Goal: Transaction & Acquisition: Book appointment/travel/reservation

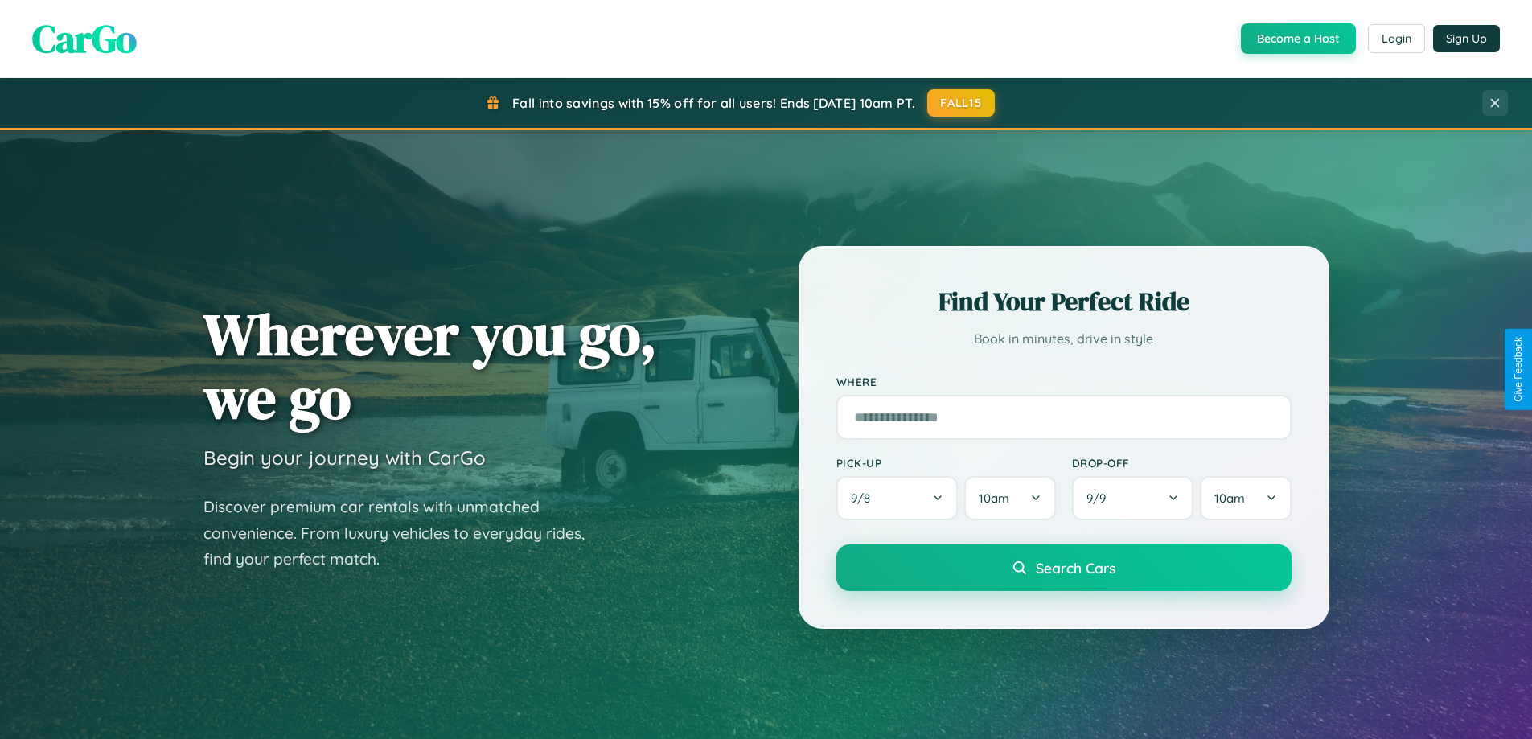
scroll to position [3094, 0]
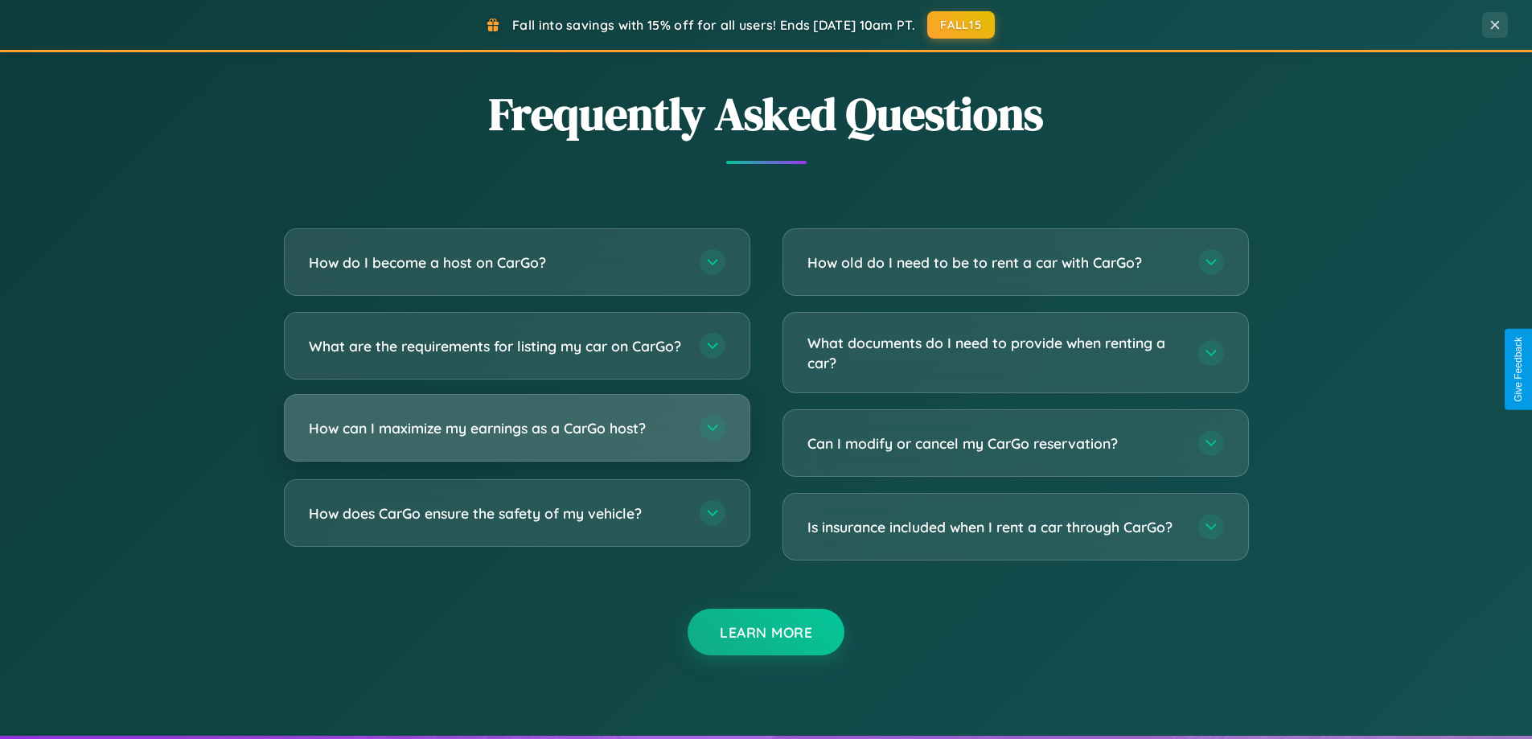
click at [516, 438] on h3 "How can I maximize my earnings as a CarGo host?" at bounding box center [496, 428] width 375 height 20
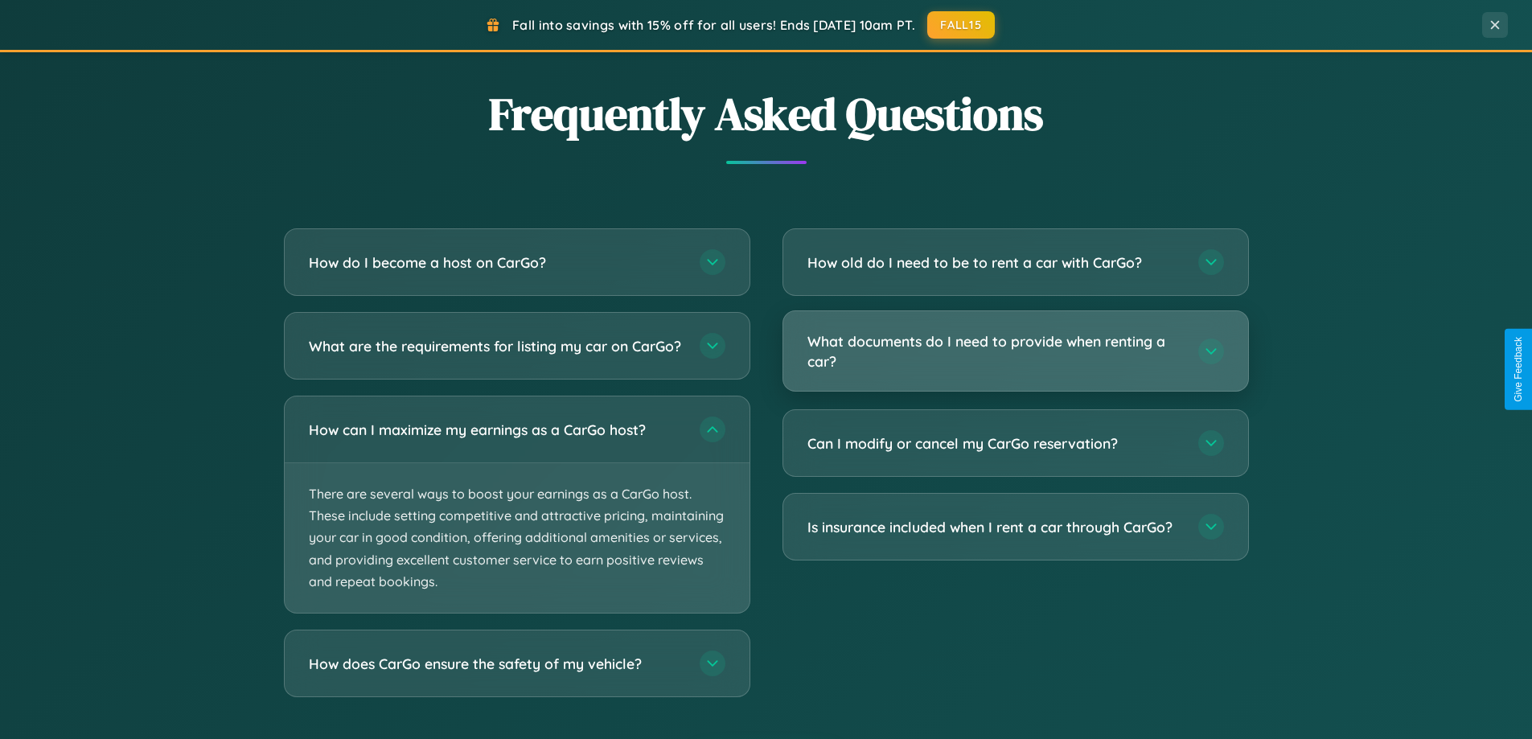
click at [1015, 351] on h3 "What documents do I need to provide when renting a car?" at bounding box center [994, 350] width 375 height 39
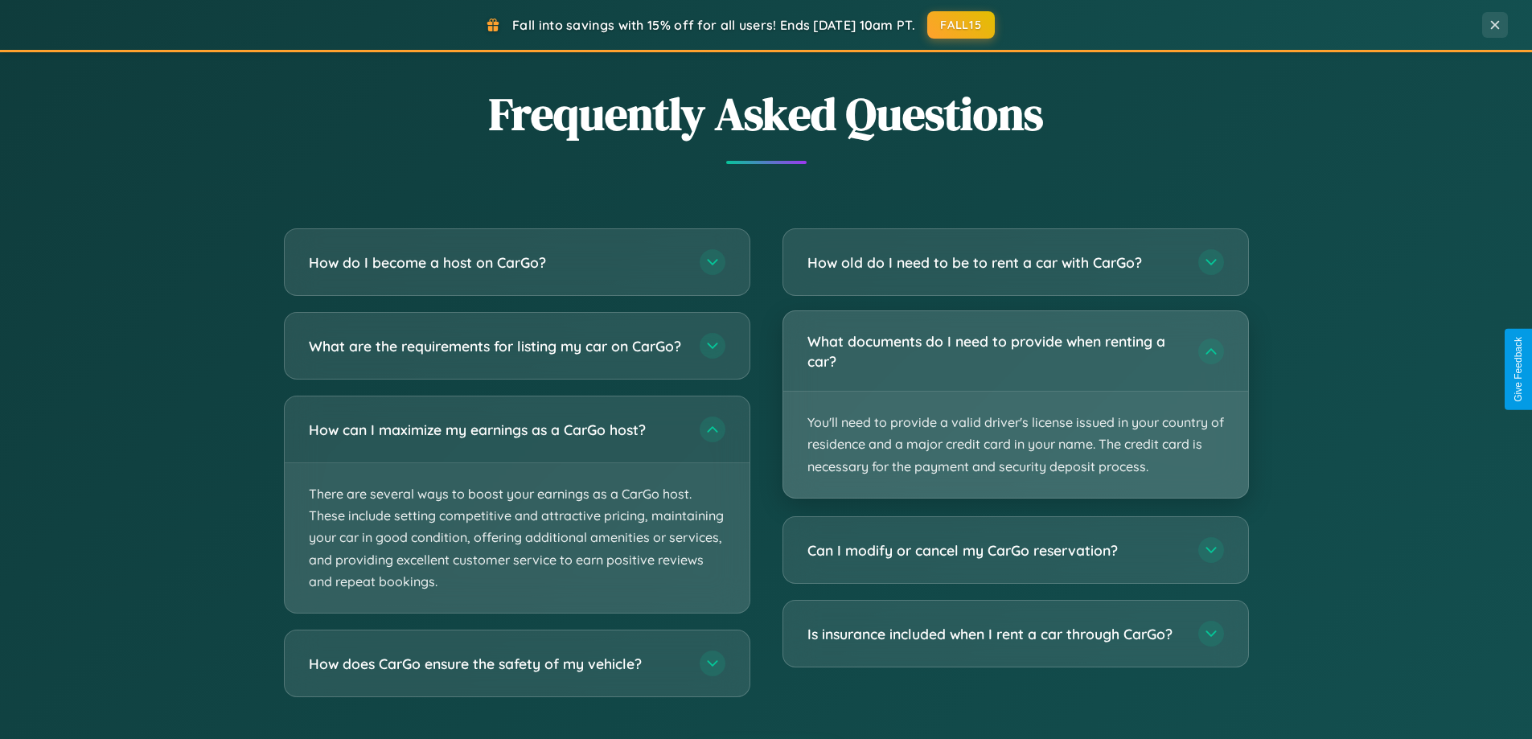
click at [1015, 404] on p "You'll need to provide a valid driver's license issued in your country of resid…" at bounding box center [1015, 445] width 465 height 106
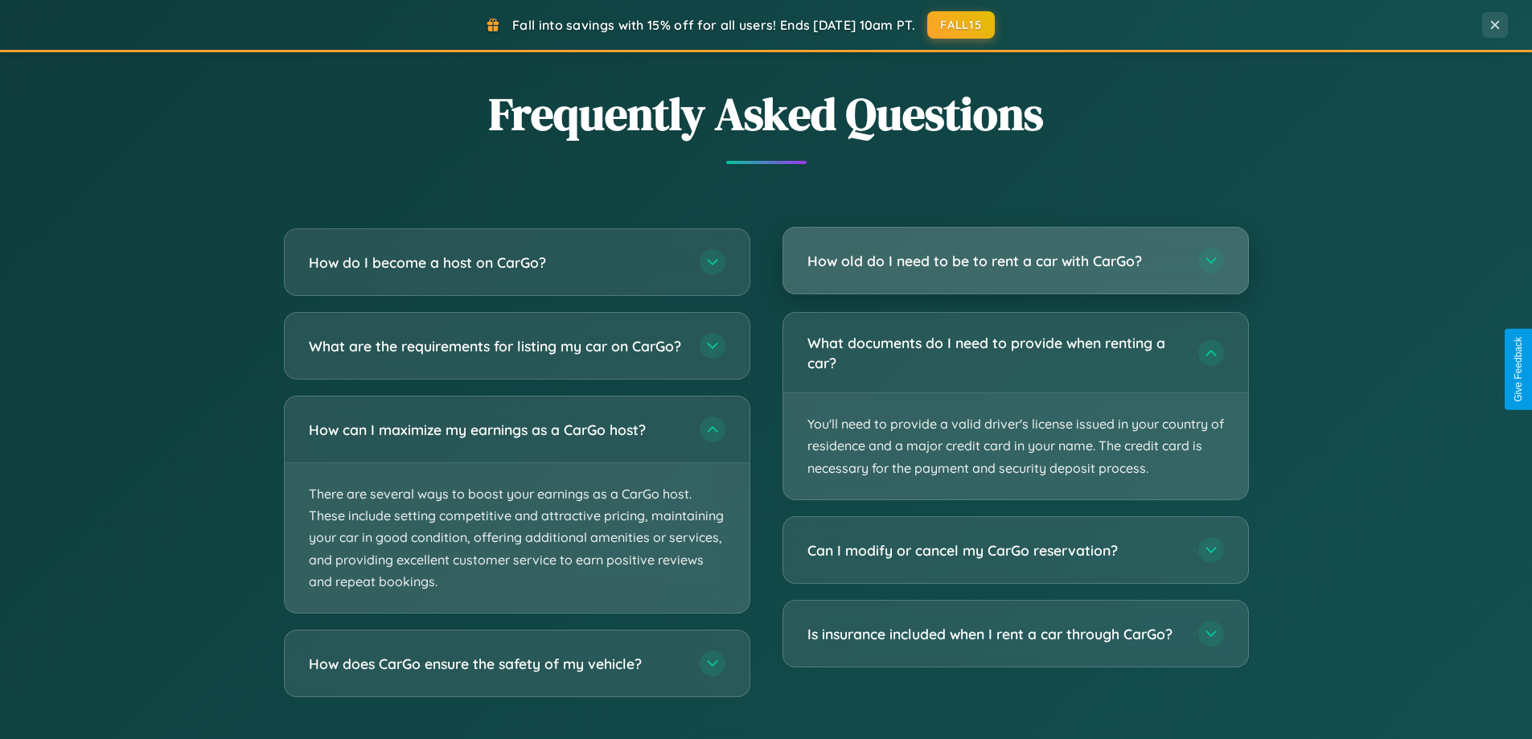
click at [1015, 260] on h3 "How old do I need to be to rent a car with CarGo?" at bounding box center [994, 261] width 375 height 20
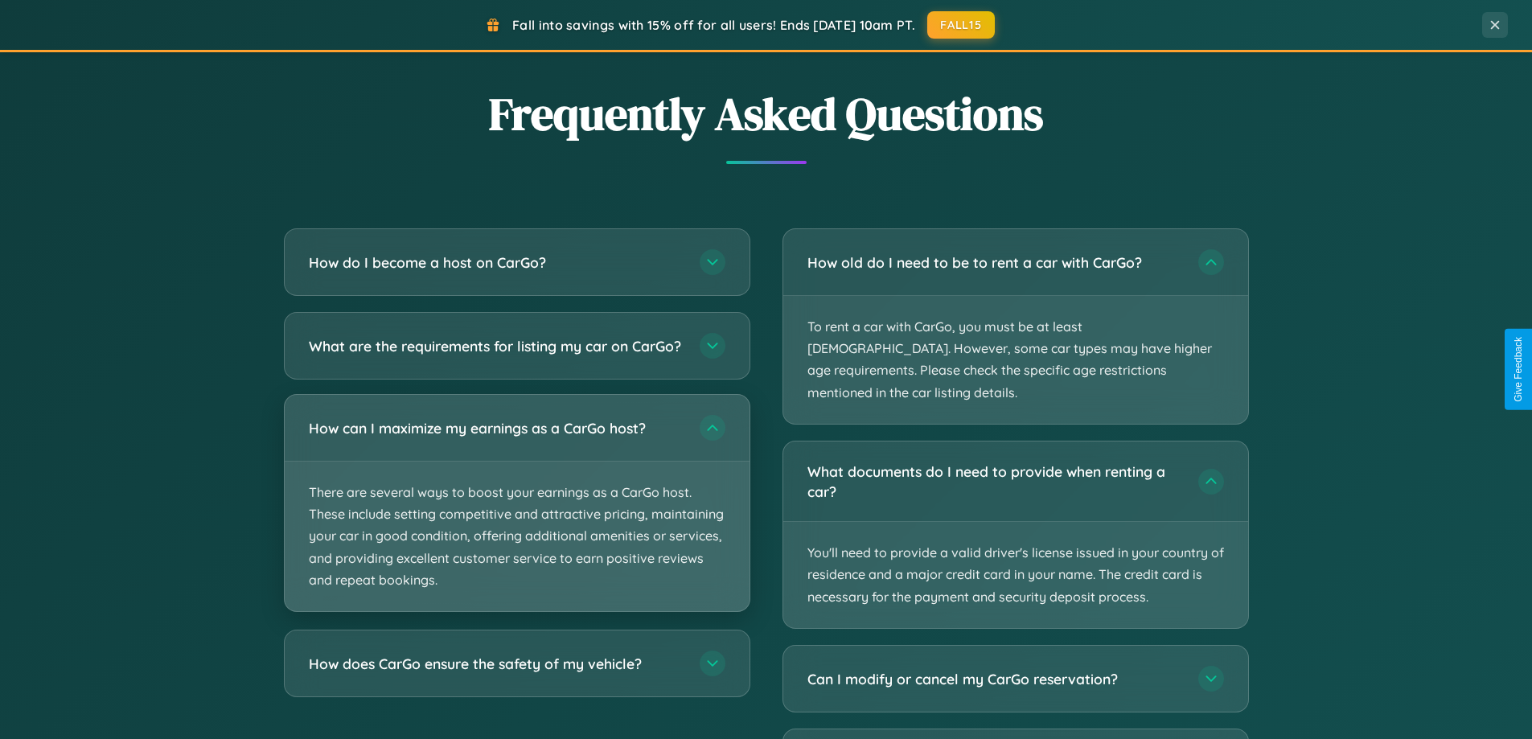
click at [516, 516] on p "There are several ways to boost your earnings as a CarGo host. These include se…" at bounding box center [517, 536] width 465 height 150
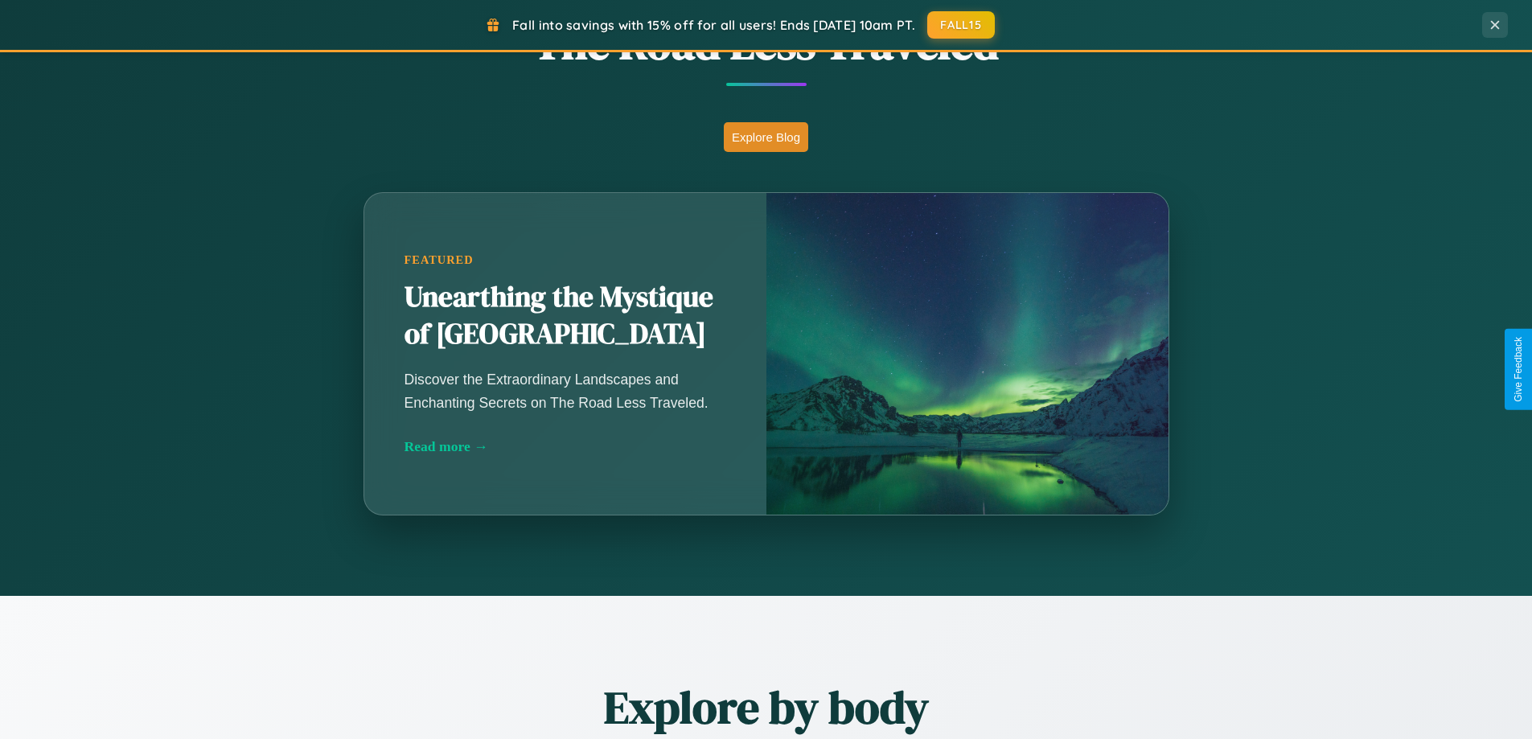
scroll to position [1106, 0]
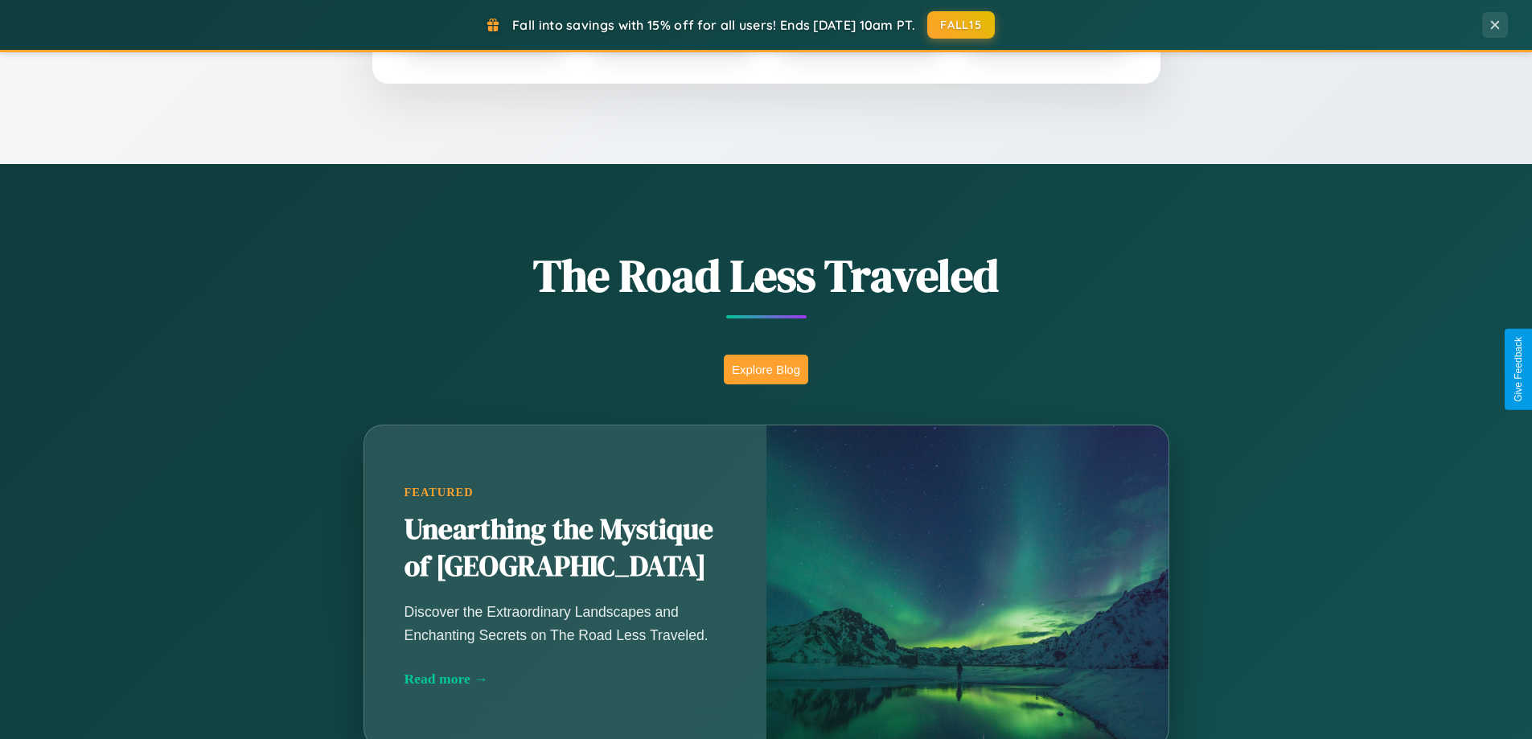
click at [765, 369] on button "Explore Blog" at bounding box center [766, 370] width 84 height 30
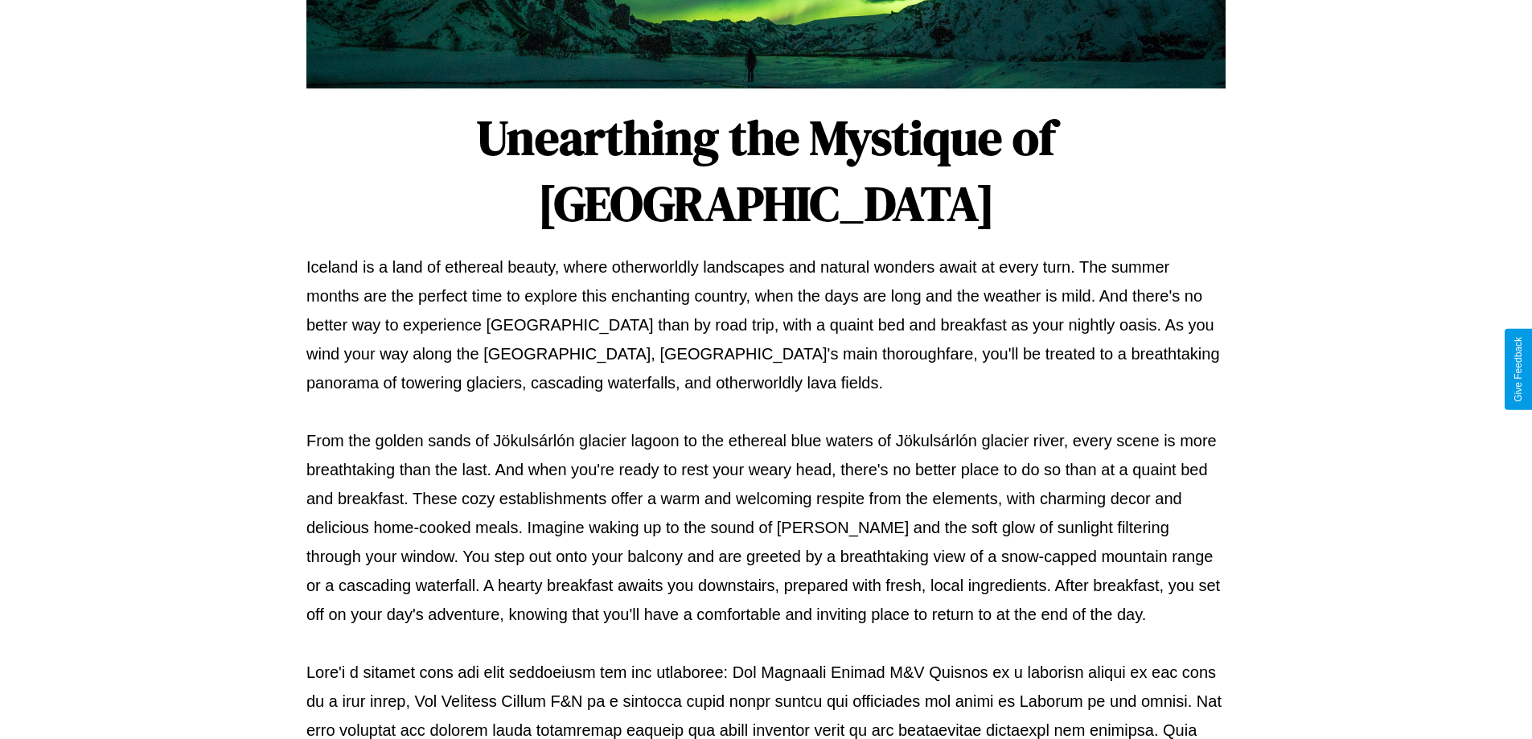
scroll to position [520, 0]
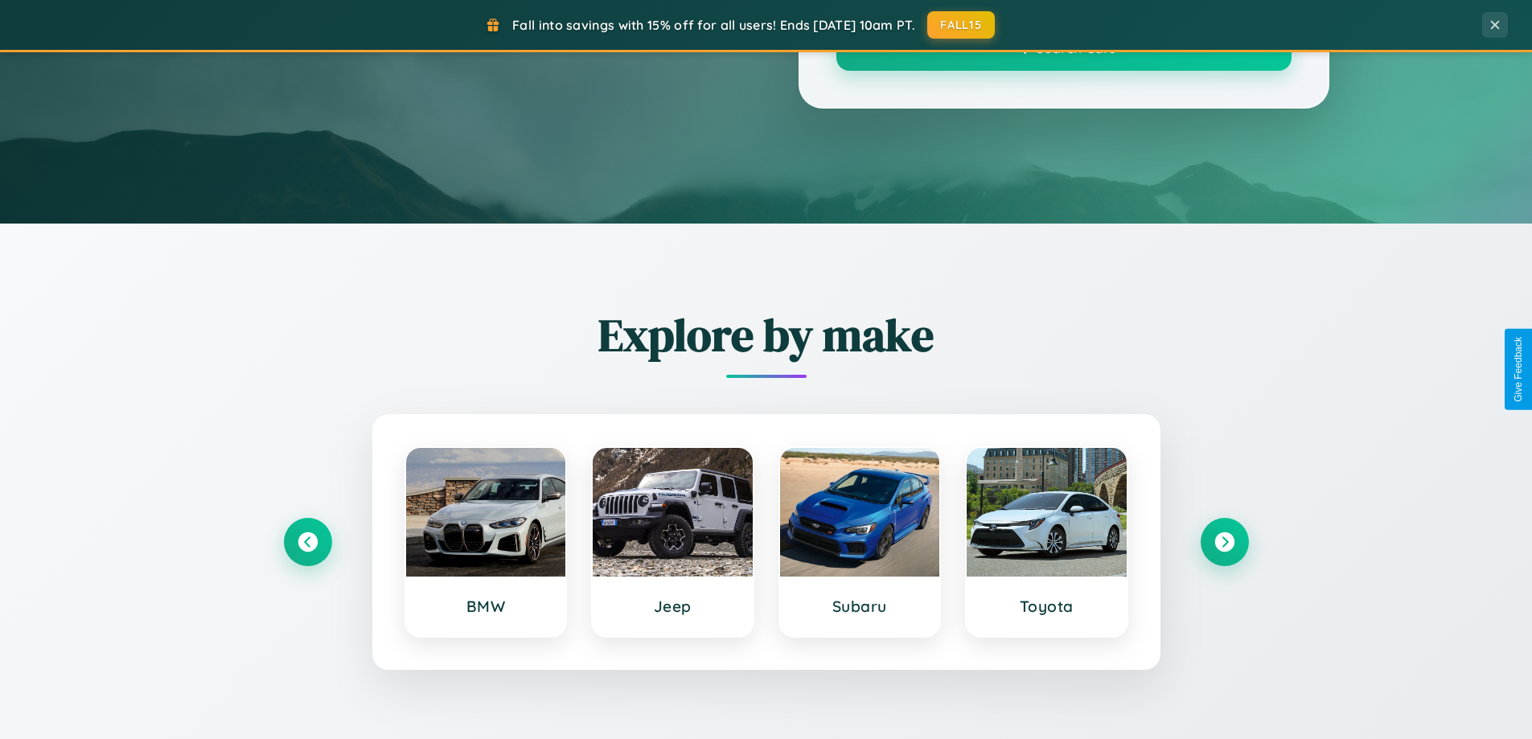
scroll to position [1106, 0]
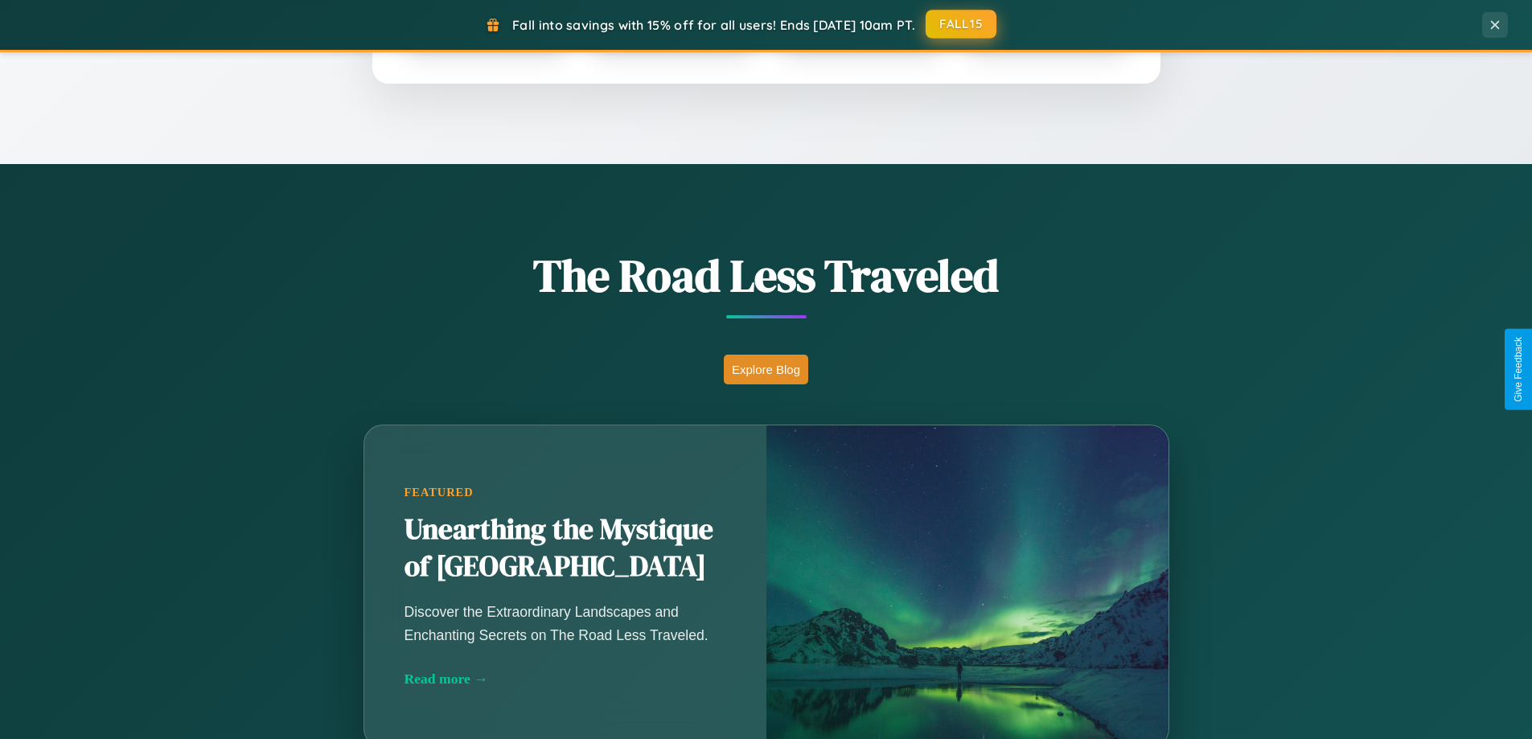
click at [962, 25] on button "FALL15" at bounding box center [960, 24] width 71 height 29
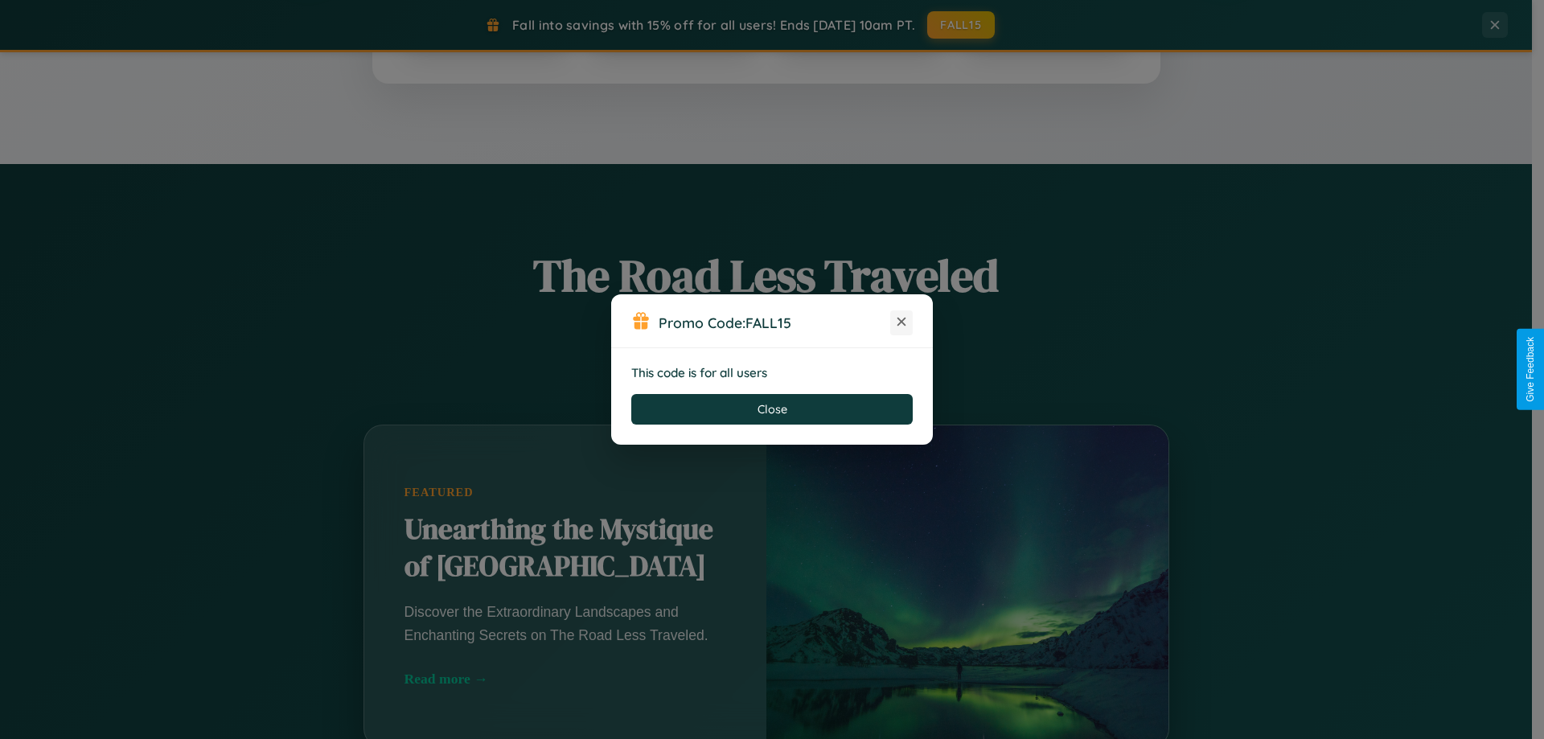
click at [901, 322] on icon at bounding box center [901, 322] width 16 height 16
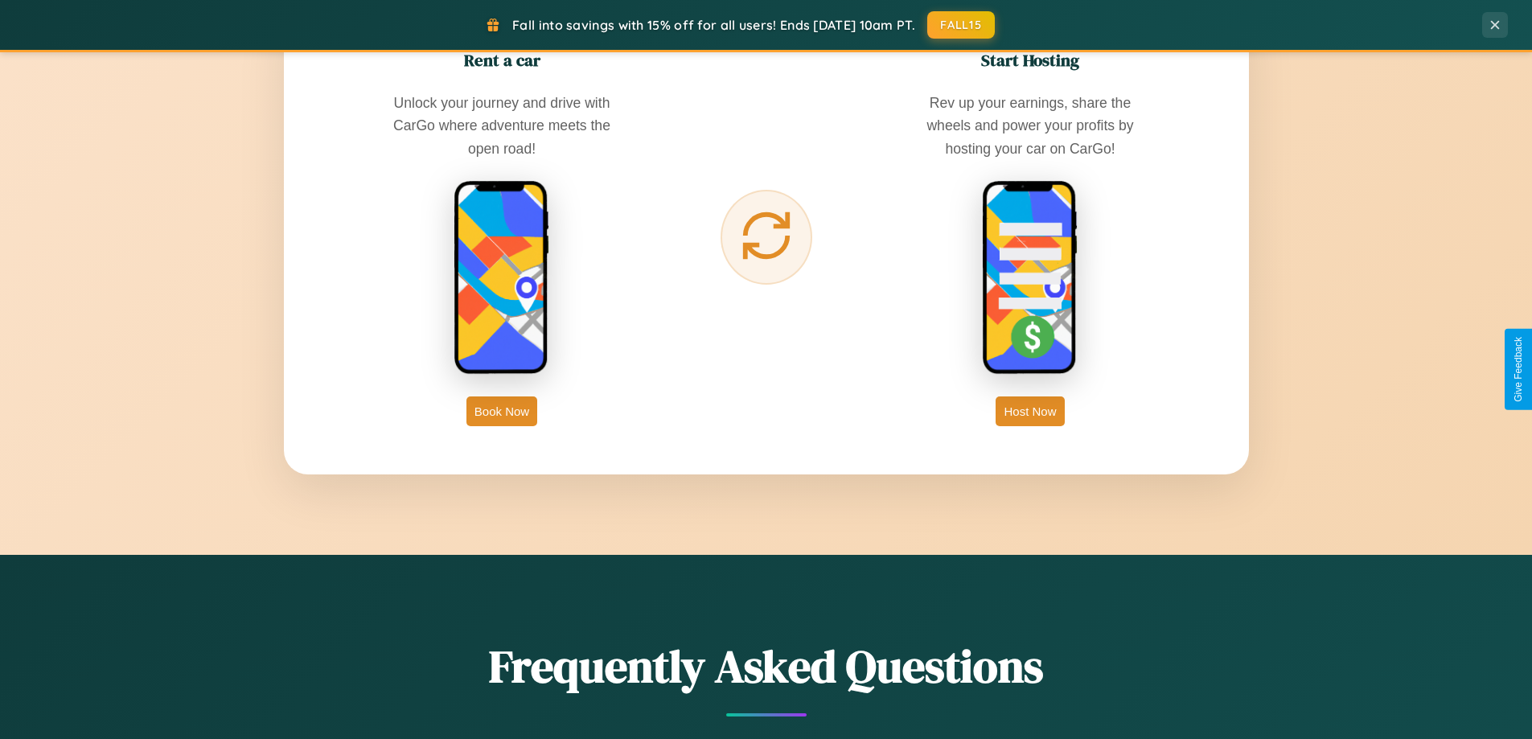
scroll to position [2583, 0]
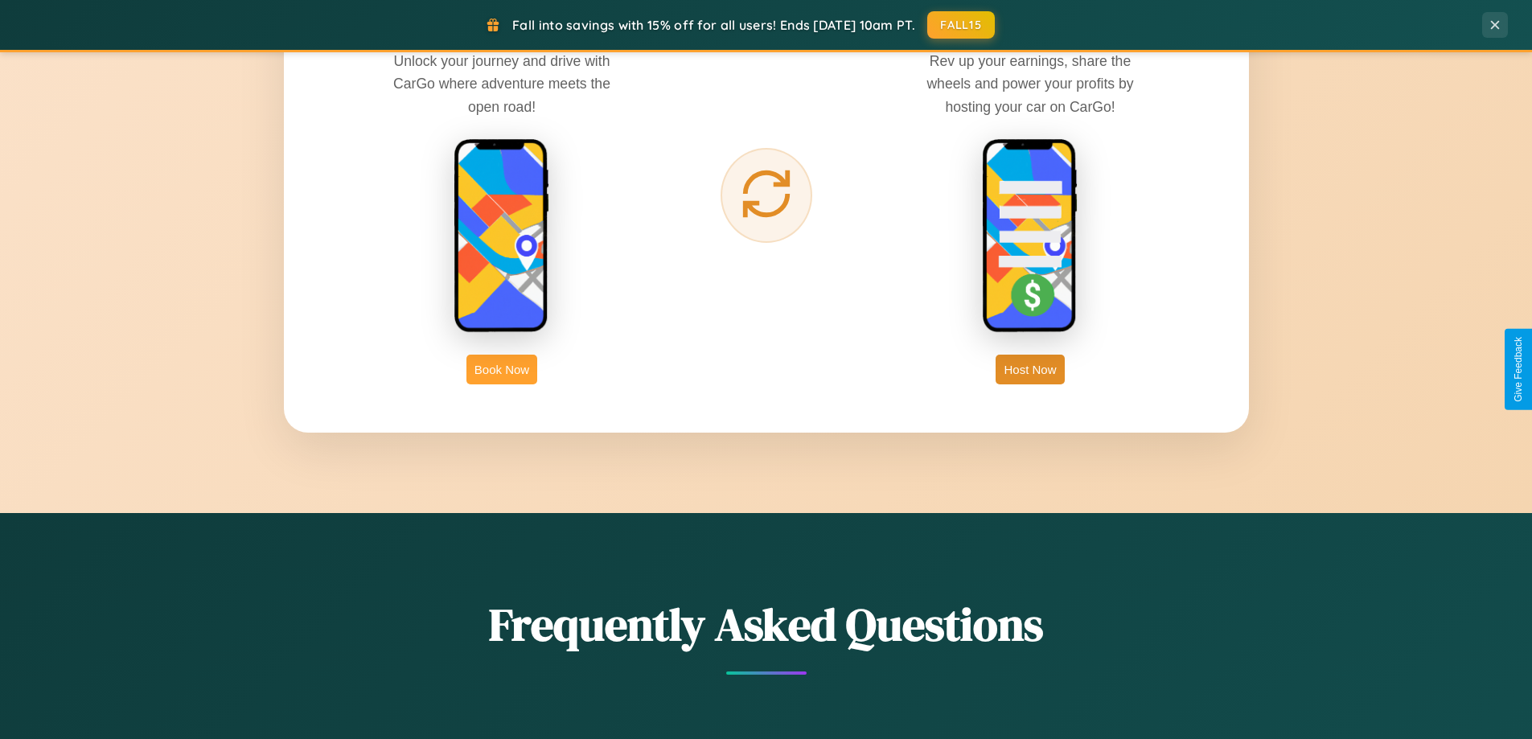
click at [502, 369] on button "Book Now" at bounding box center [501, 370] width 71 height 30
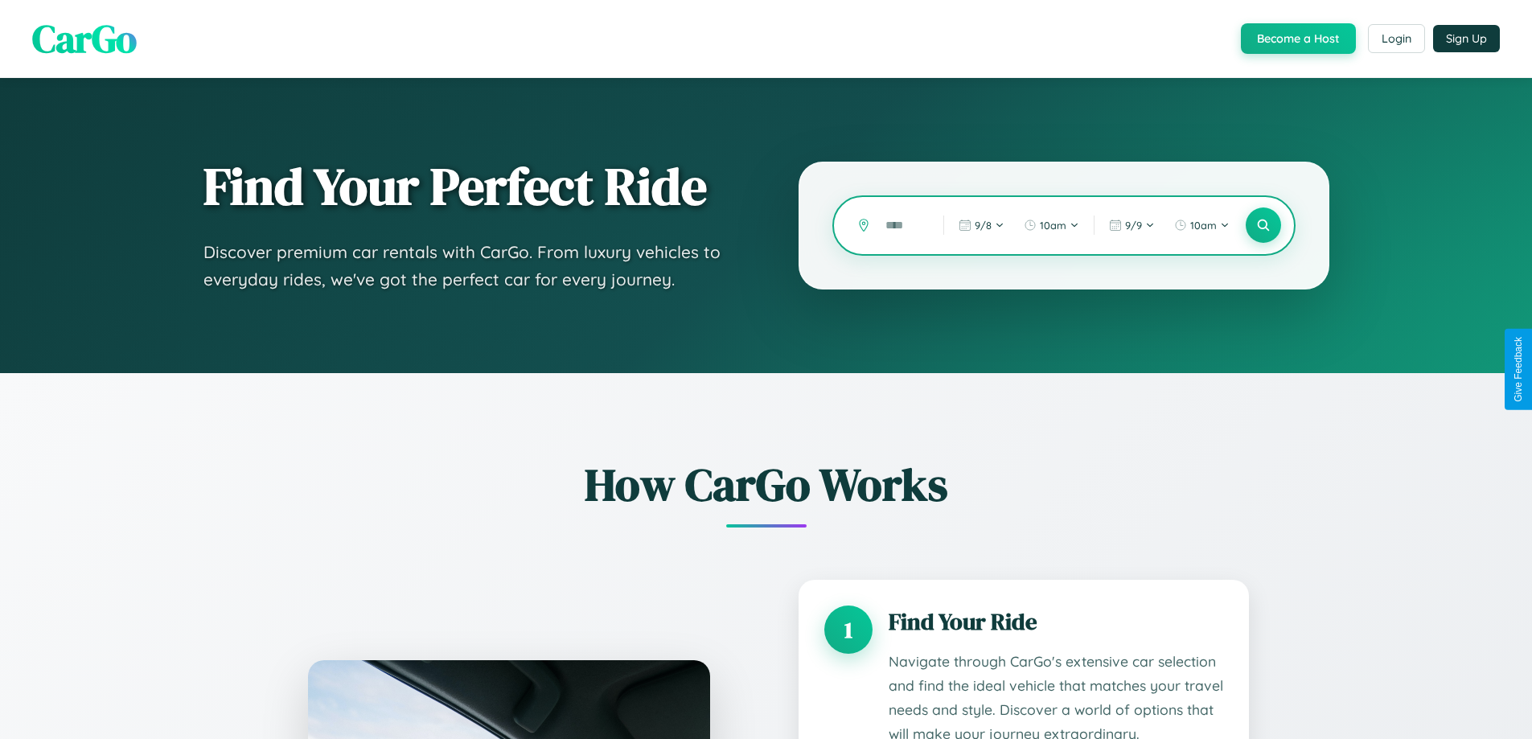
click at [902, 225] on input "text" at bounding box center [902, 225] width 50 height 28
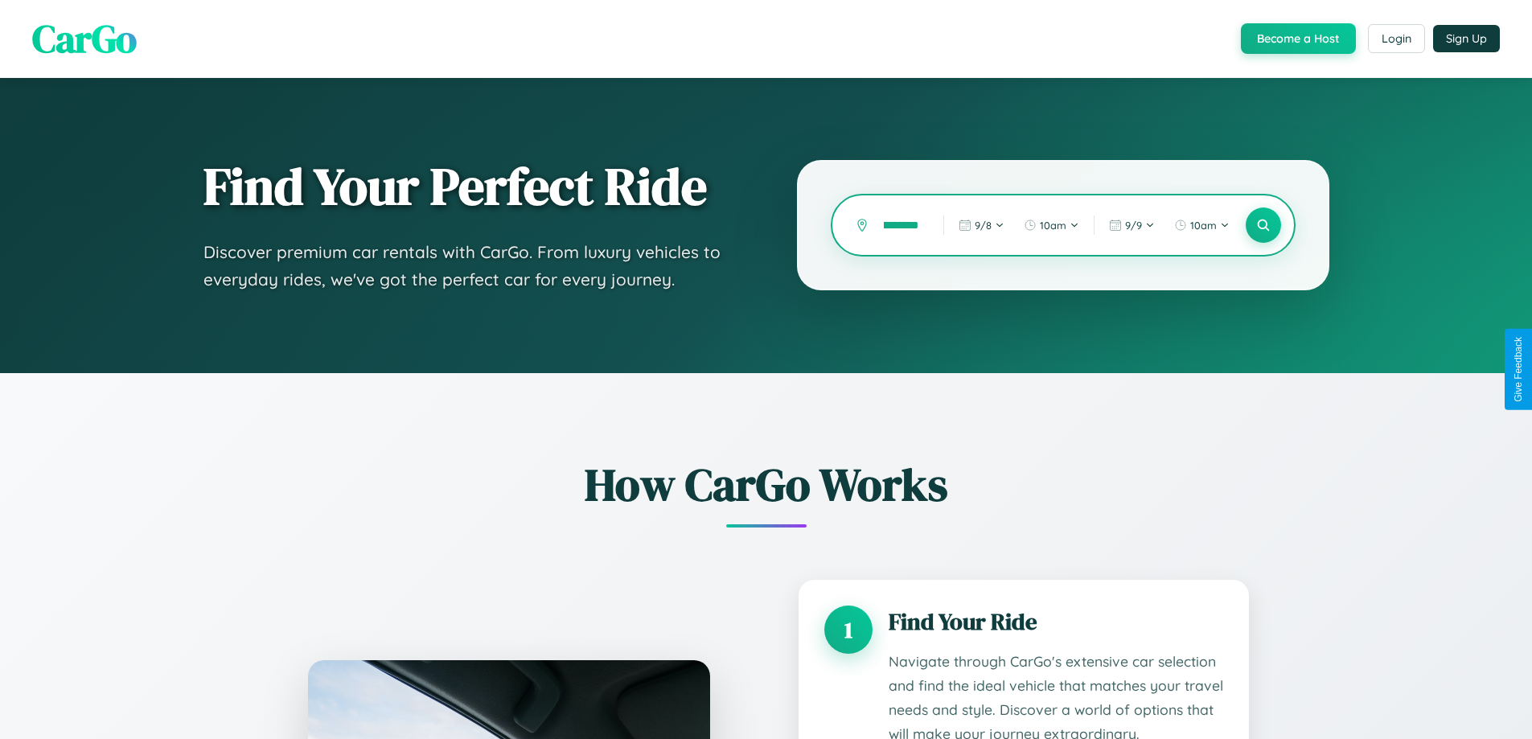
scroll to position [0, 40]
type input "**********"
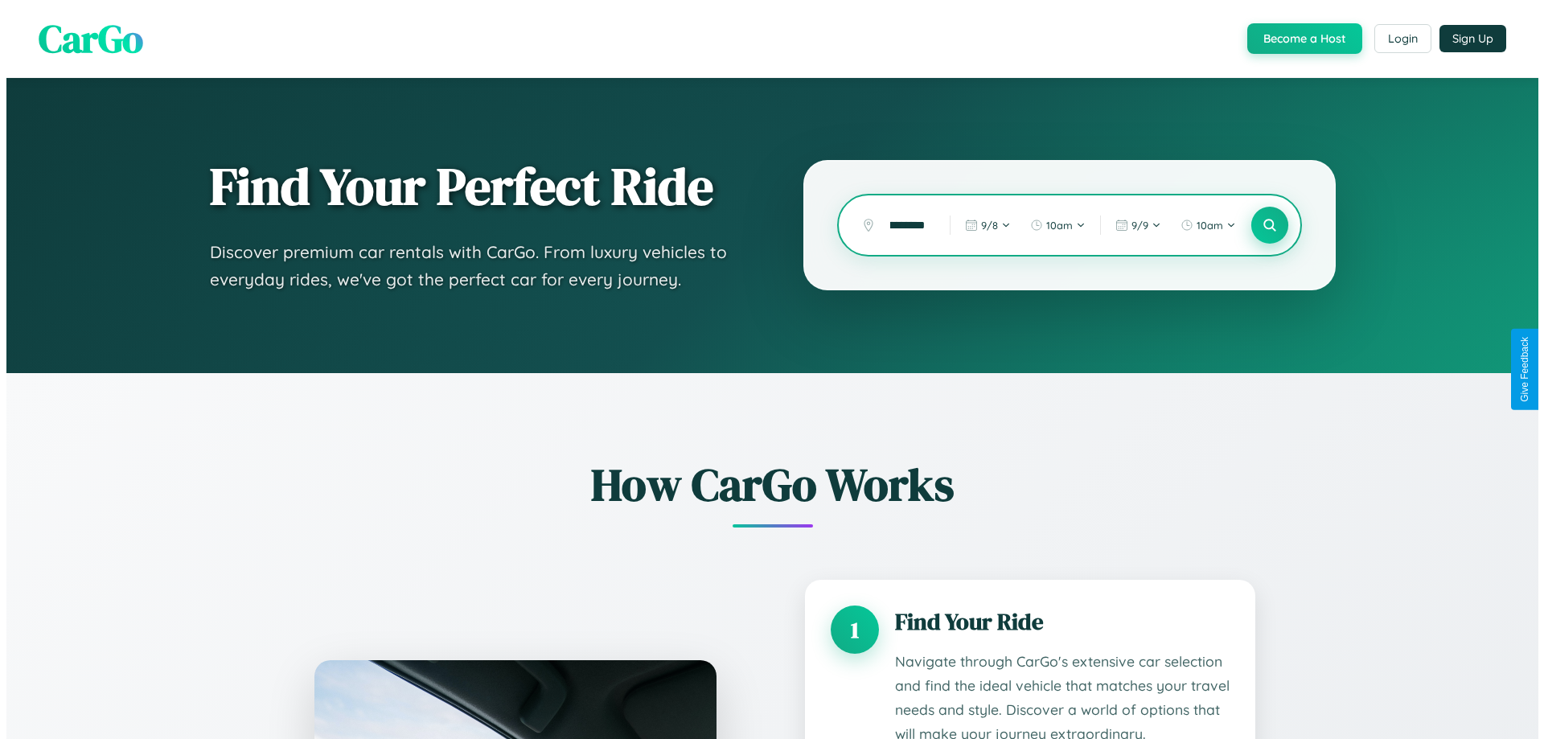
scroll to position [0, 0]
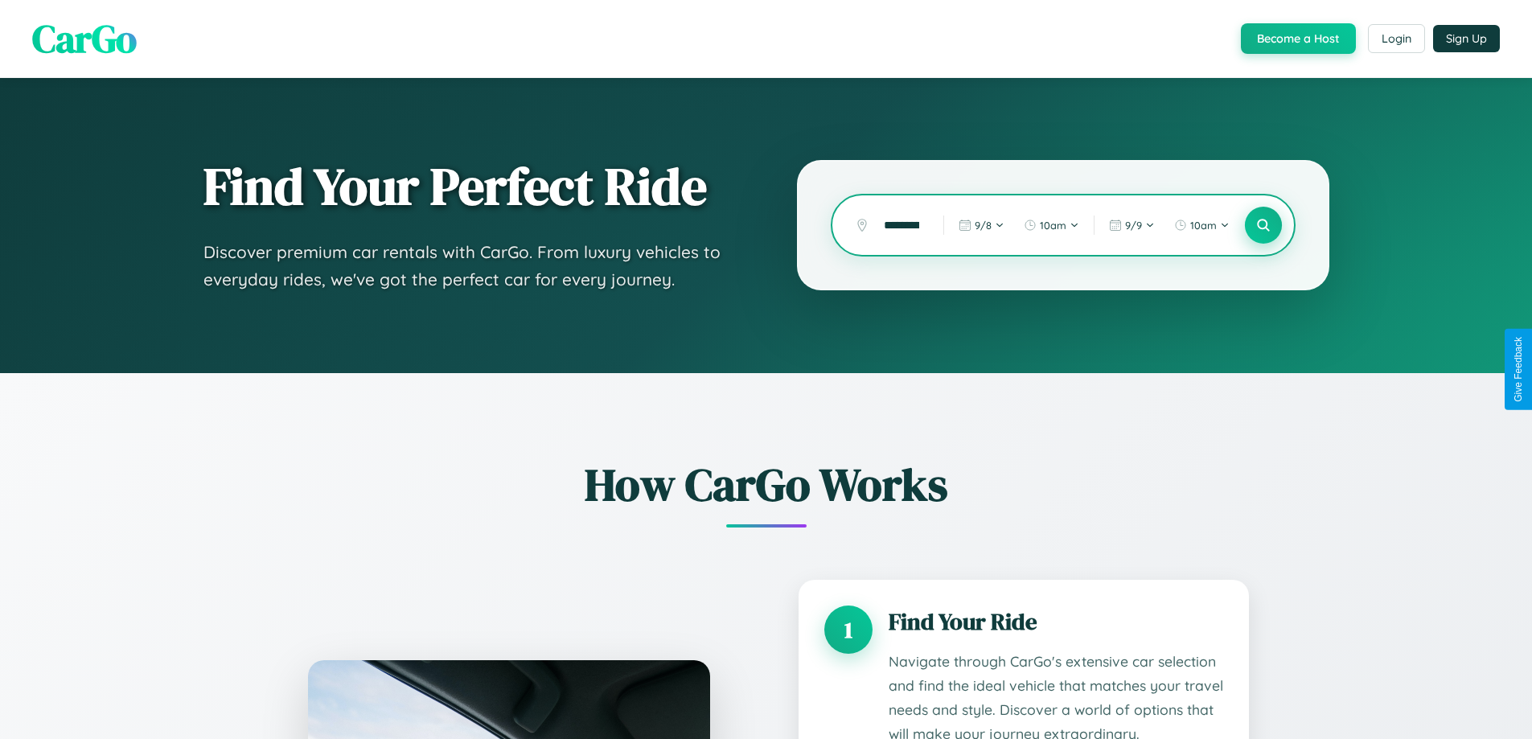
click at [1262, 225] on icon at bounding box center [1262, 225] width 15 height 15
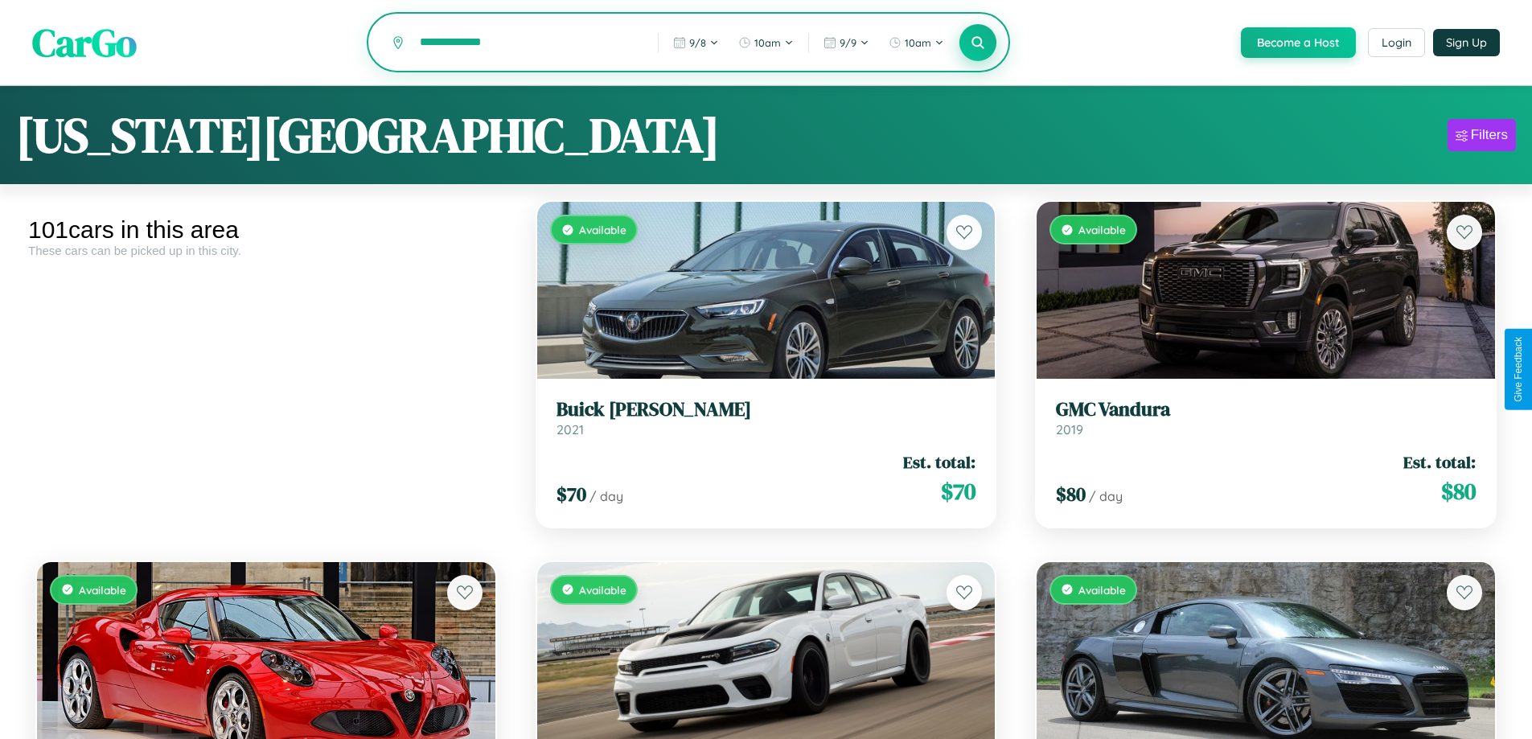
type input "**********"
click at [977, 43] on icon at bounding box center [977, 42] width 15 height 15
